Goal: Find specific page/section: Find specific page/section

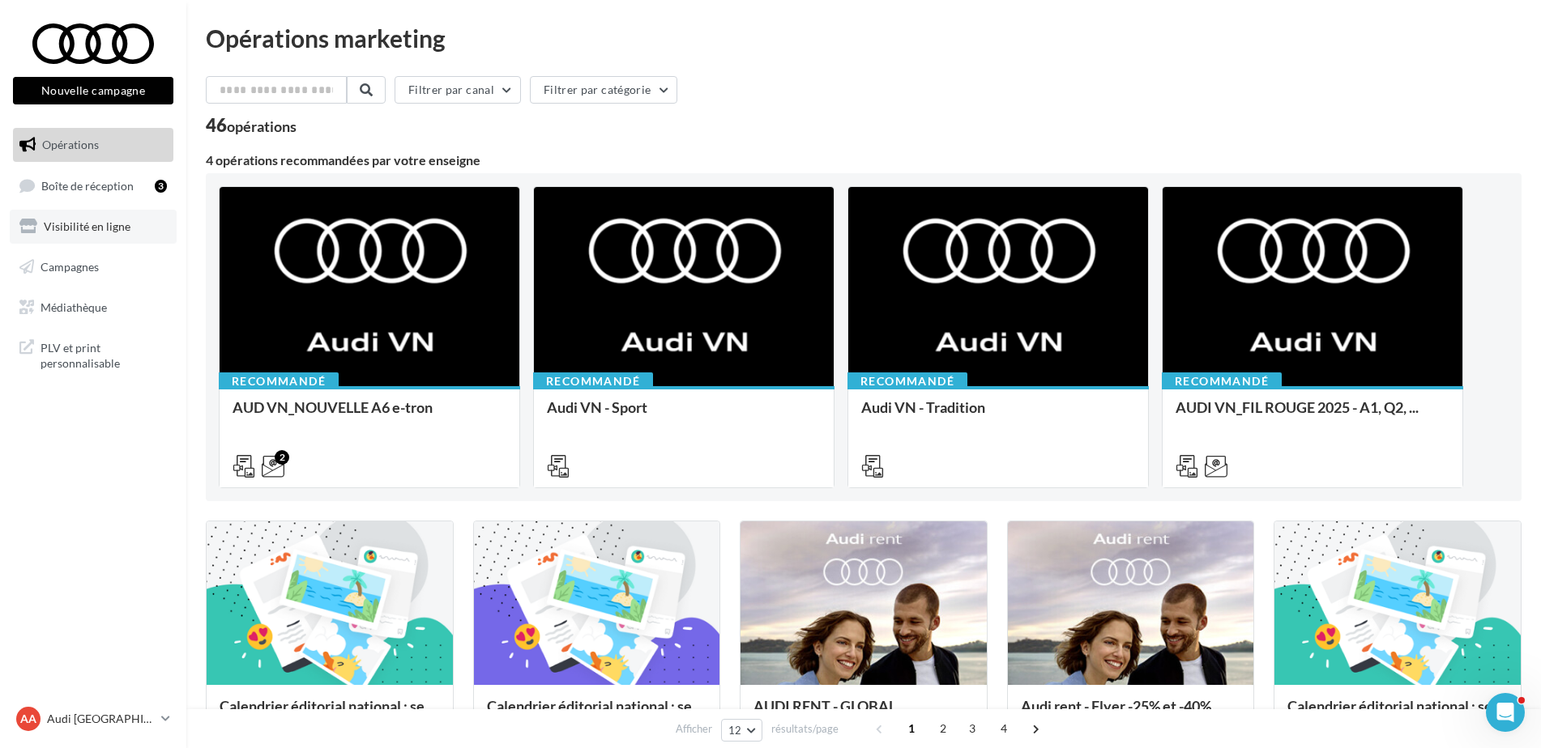
click at [98, 219] on span "Visibilité en ligne" at bounding box center [87, 226] width 87 height 14
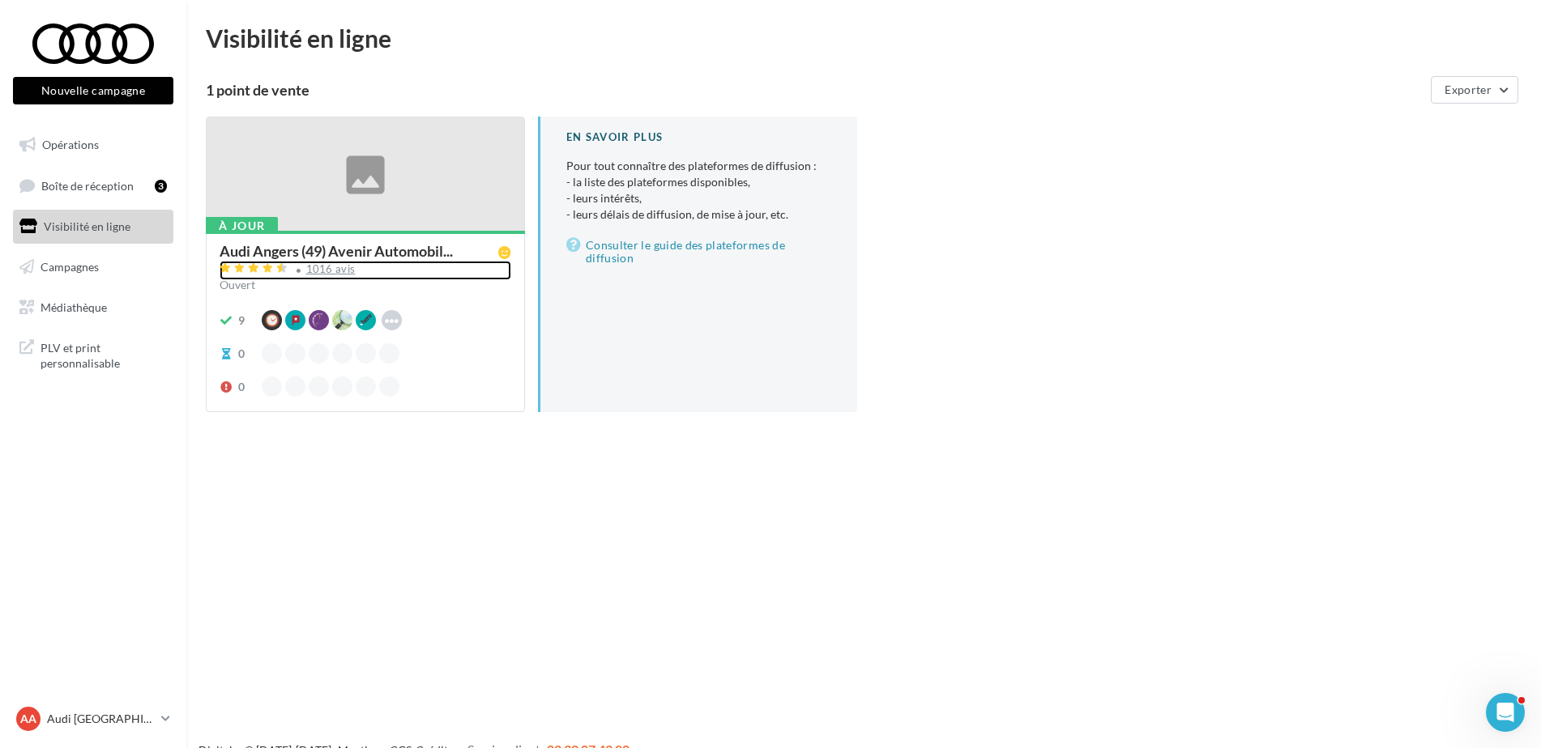
click at [315, 276] on div "1016 avis" at bounding box center [365, 270] width 292 height 19
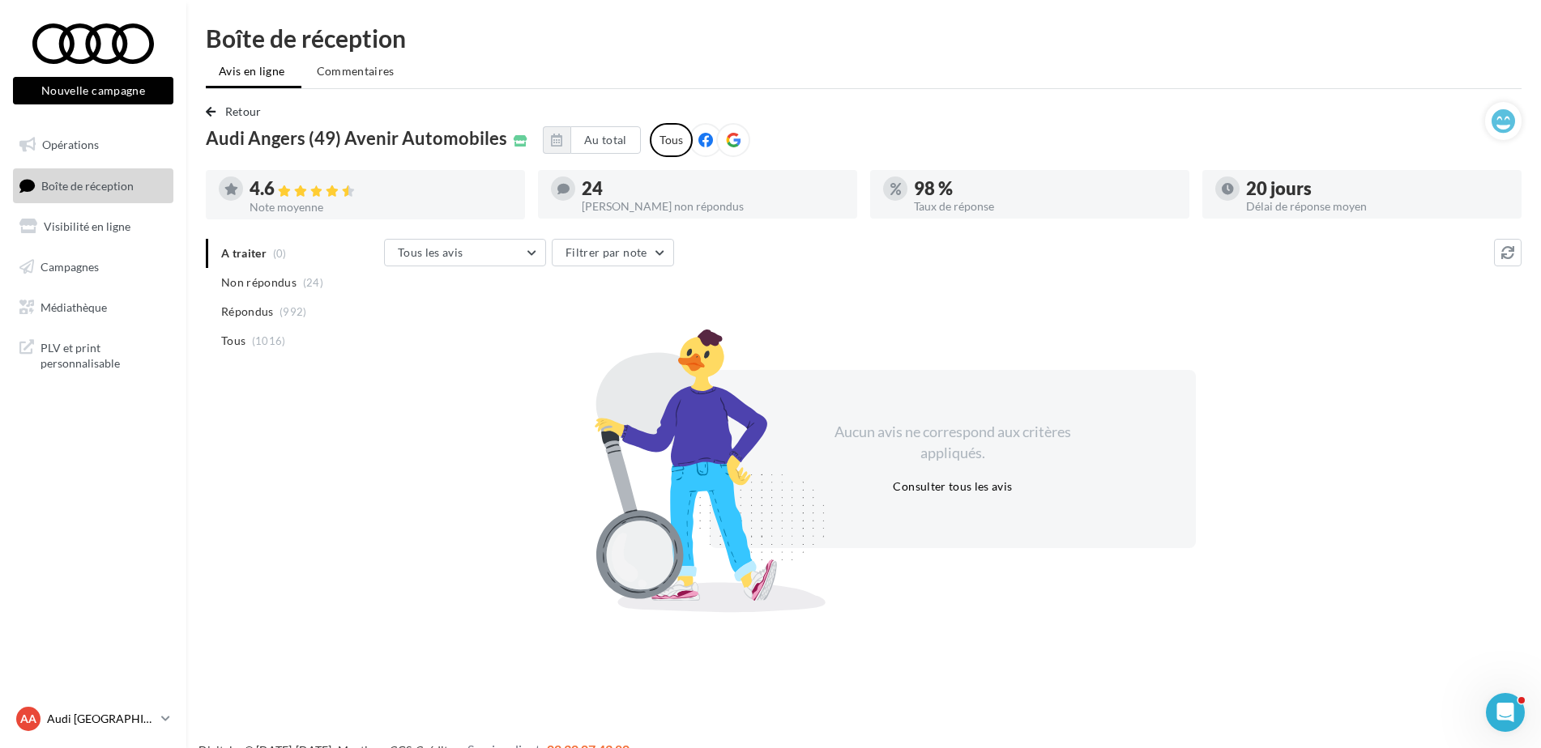
click at [117, 716] on p "Audi [GEOGRAPHIC_DATA]" at bounding box center [101, 719] width 108 height 16
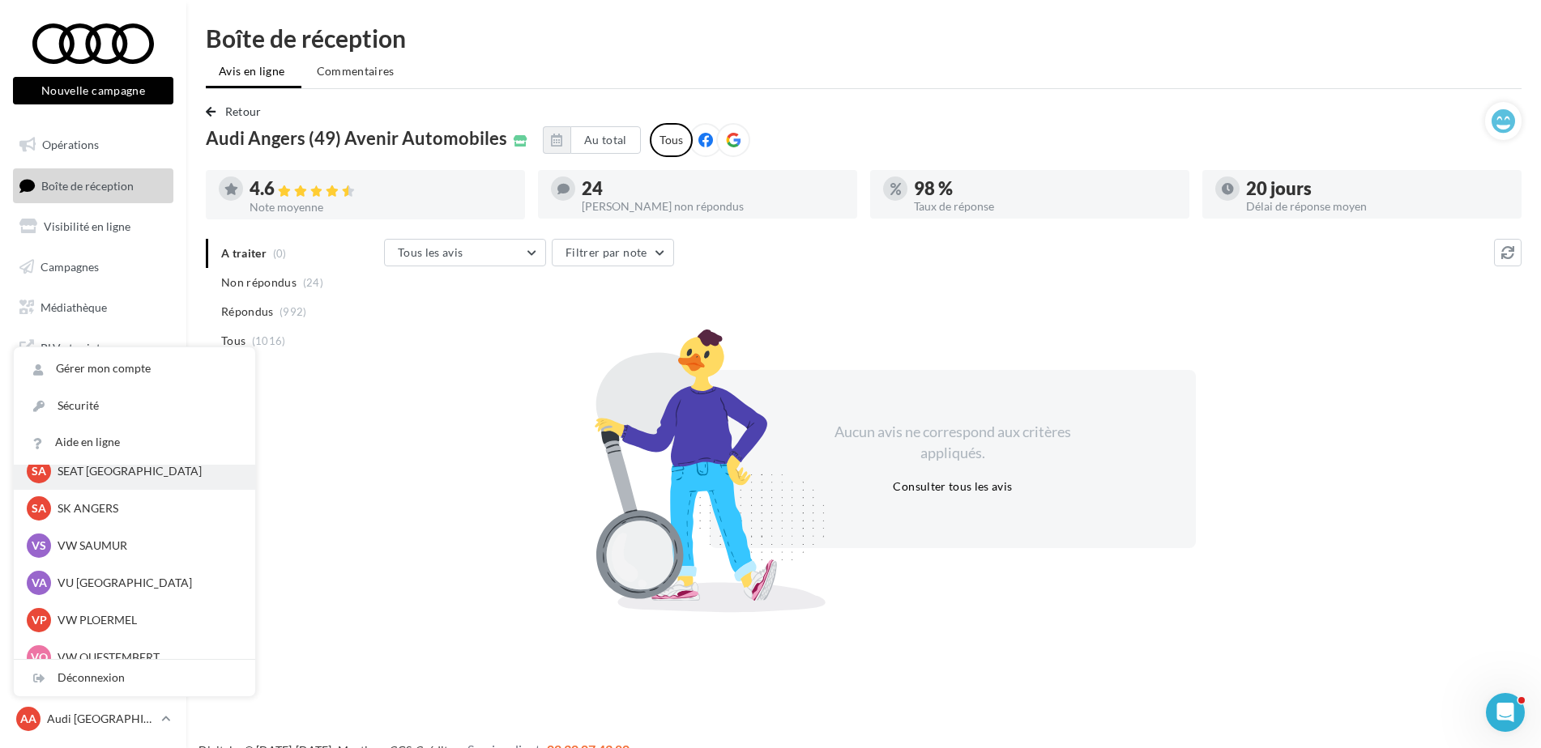
scroll to position [149, 0]
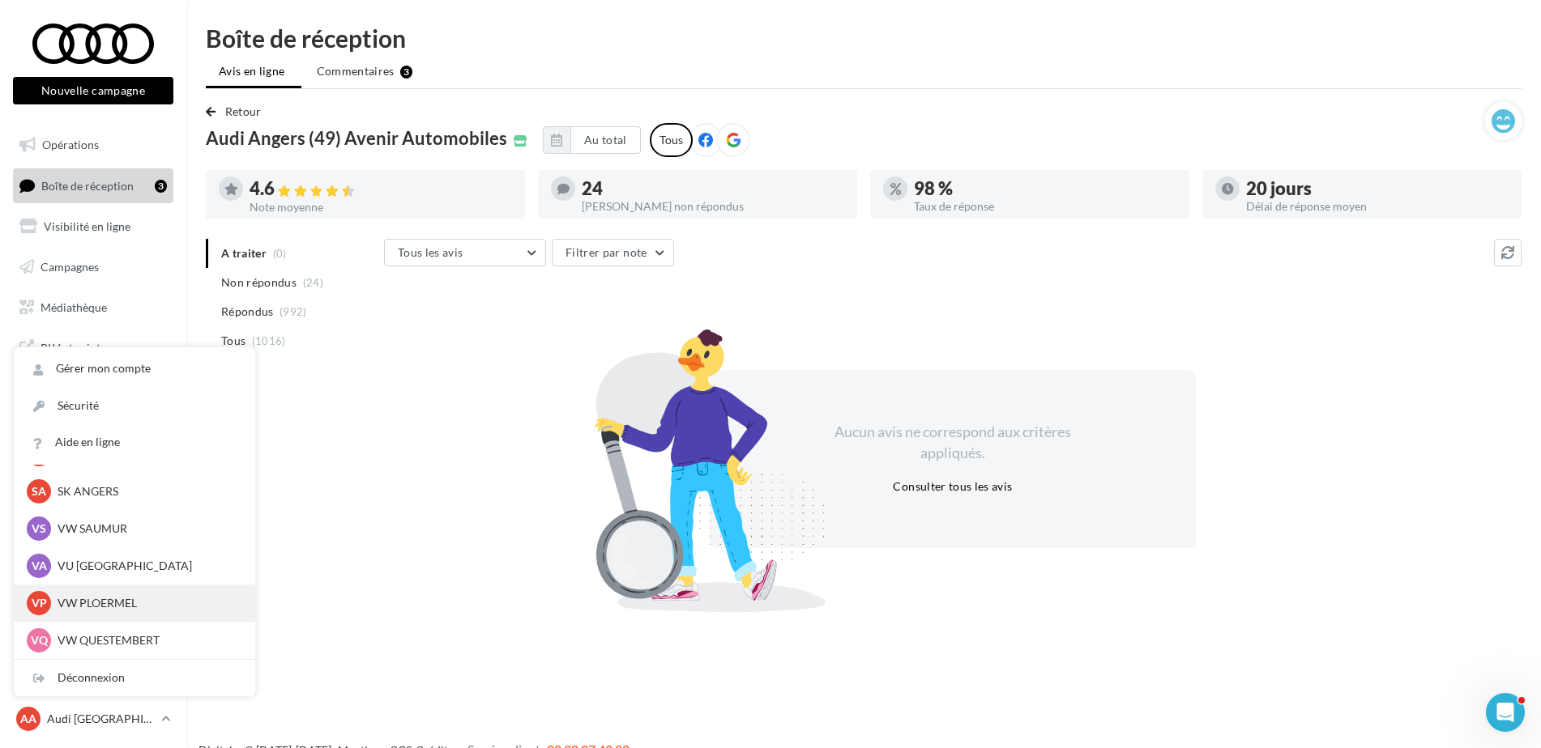
click at [92, 607] on p "VW PLOERMEL" at bounding box center [147, 603] width 178 height 16
